Goal: Navigation & Orientation: Go to known website

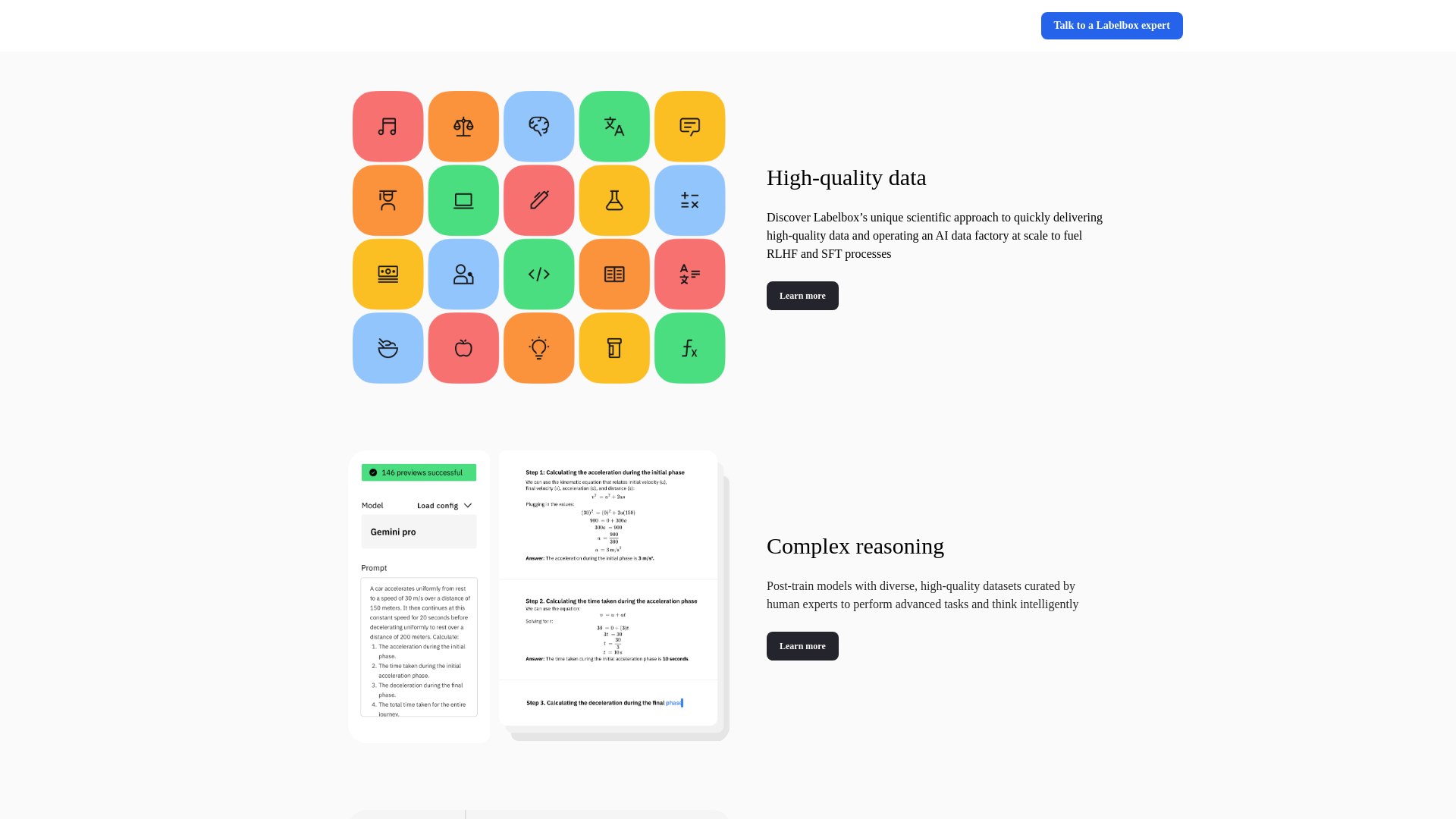
scroll to position [2211, 0]
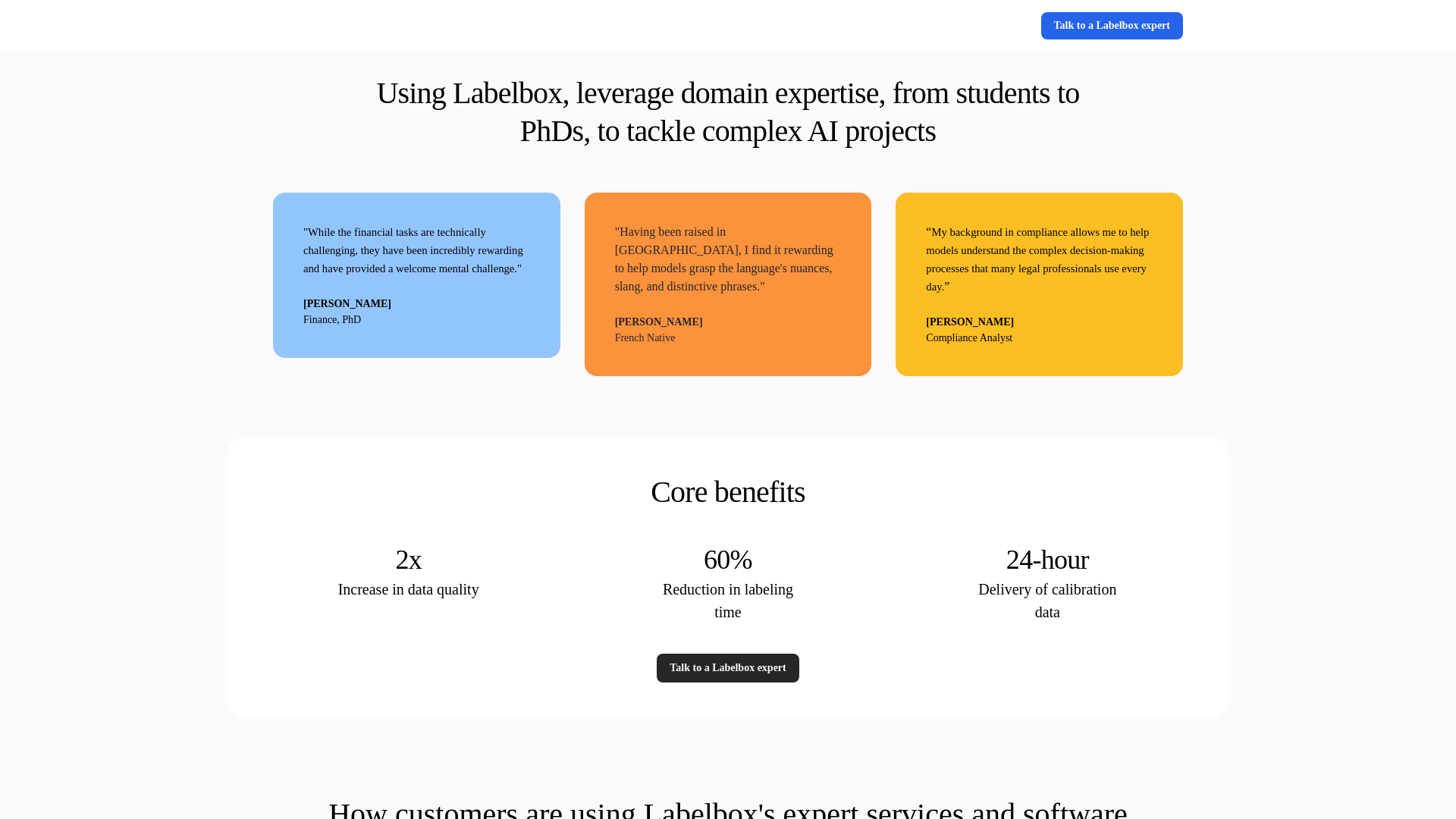
scroll to position [3649, 0]
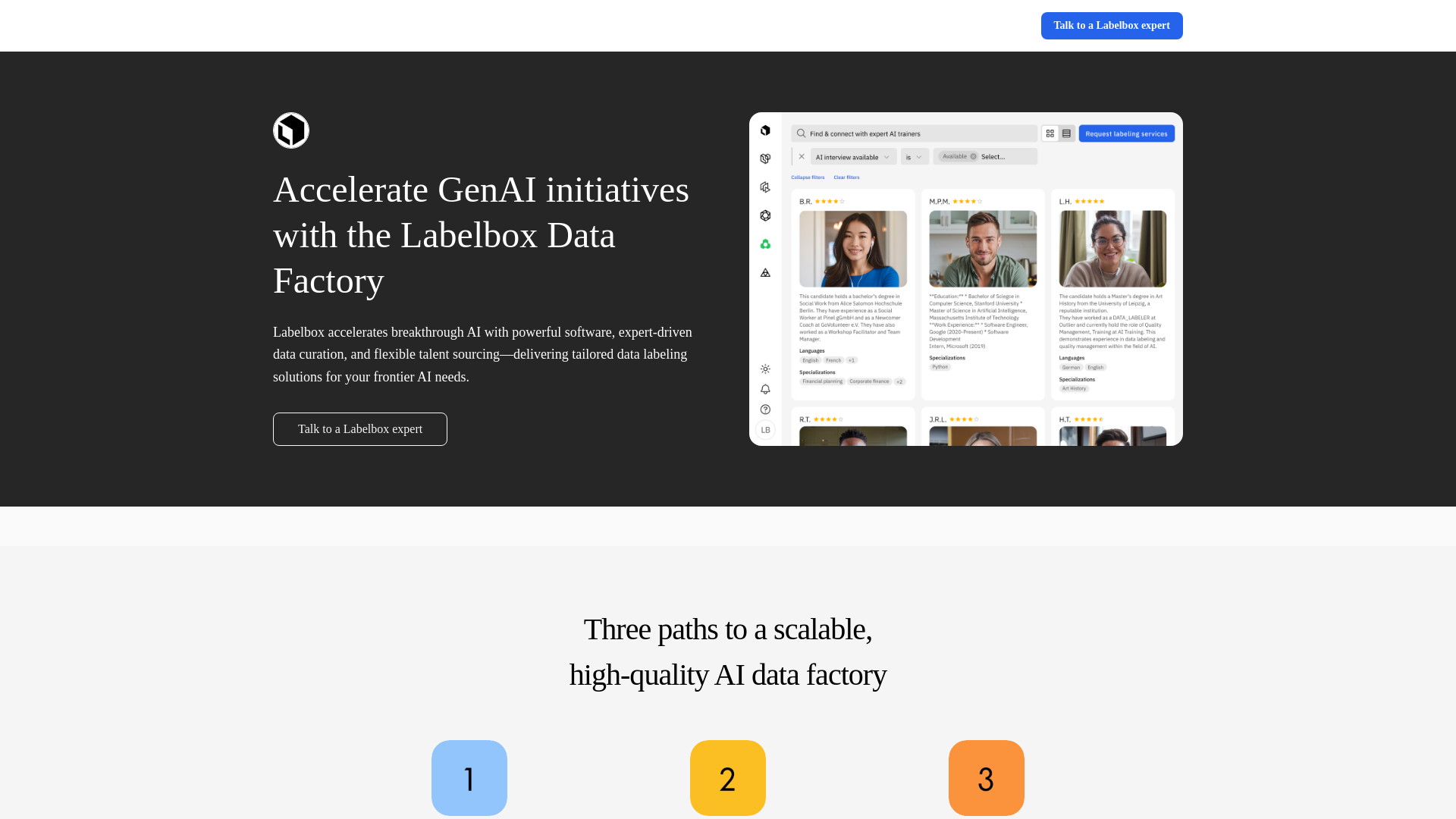
scroll to position [3649, 0]
